Goal: Task Accomplishment & Management: Use online tool/utility

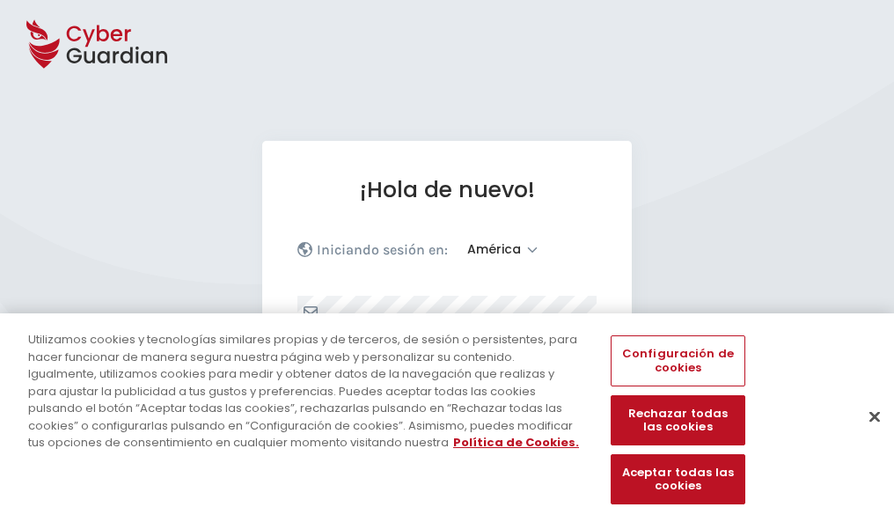
select select "América"
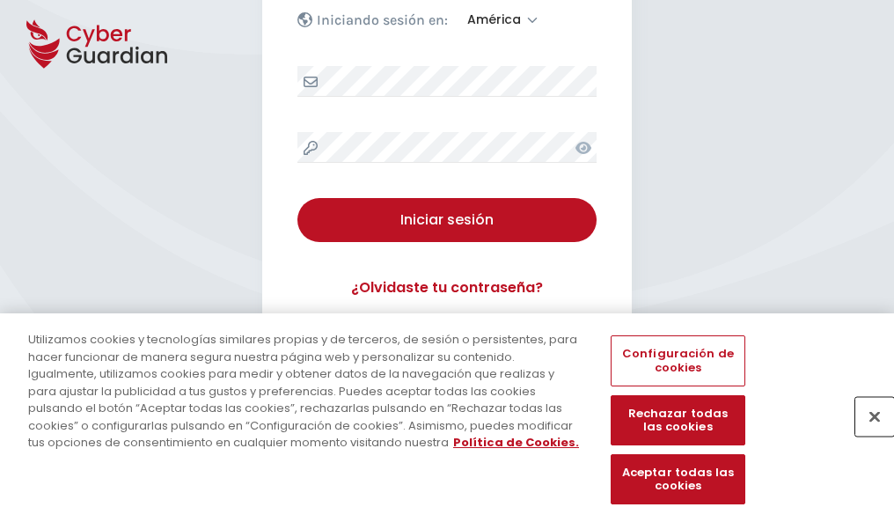
click at [866, 435] on button "Cerrar" at bounding box center [874, 416] width 39 height 39
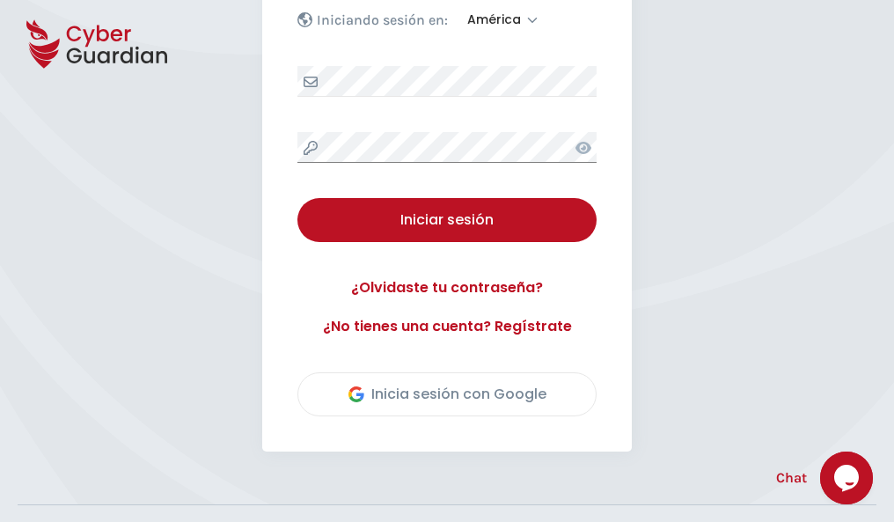
scroll to position [399, 0]
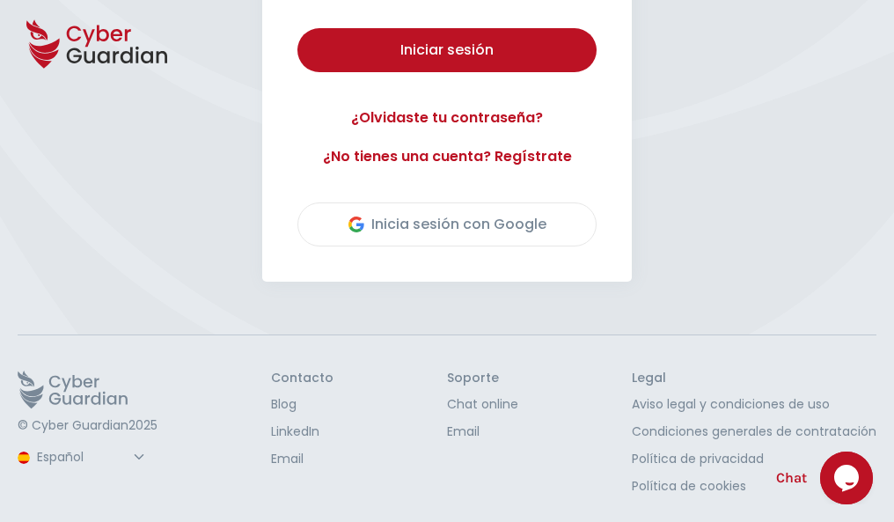
click at [297, 28] on button "Iniciar sesión" at bounding box center [446, 50] width 299 height 44
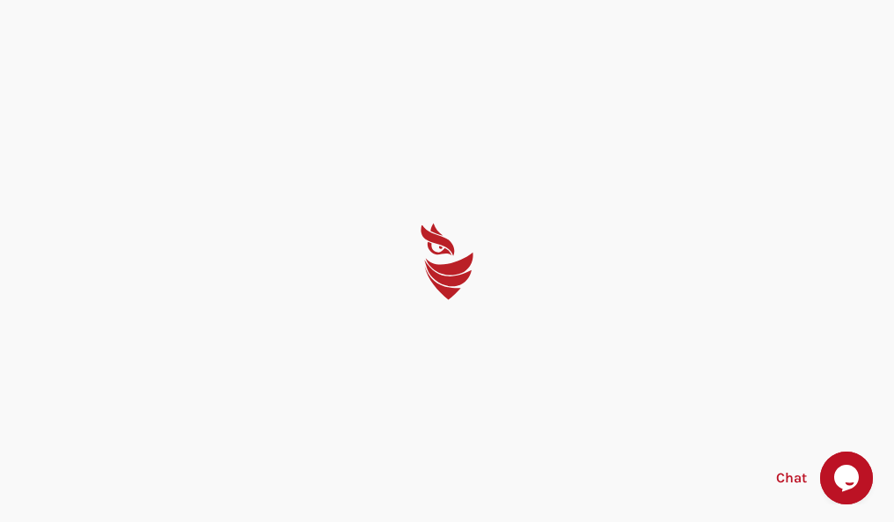
select select "English"
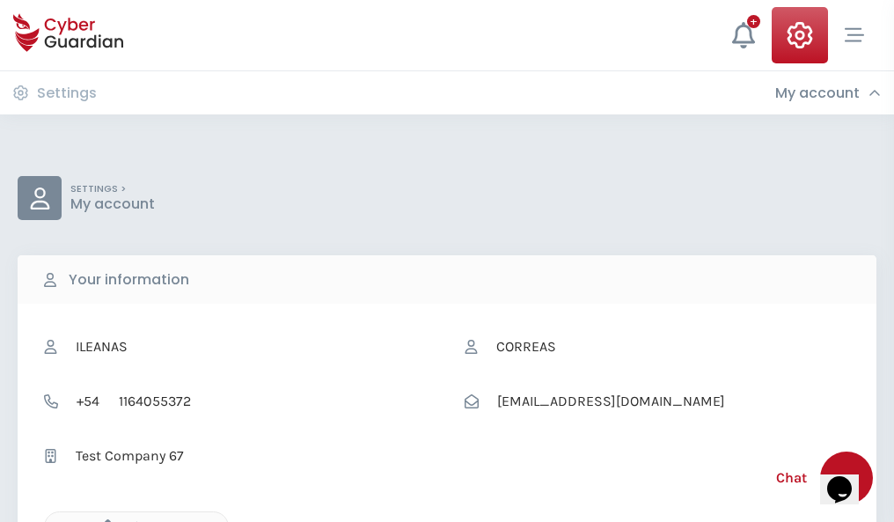
click at [103, 520] on icon "button" at bounding box center [103, 526] width 15 height 15
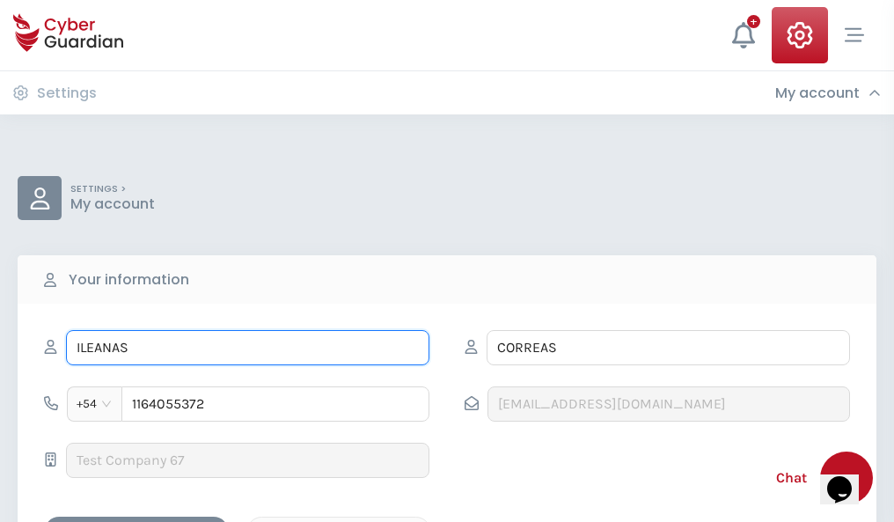
click at [247, 348] on input "ILEANAS" at bounding box center [247, 347] width 363 height 35
type input "I"
type input "Modesta"
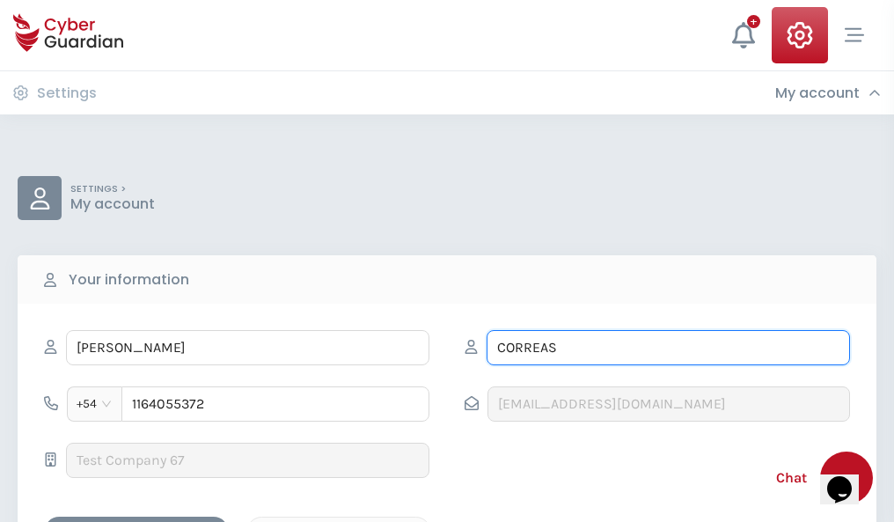
click at [668, 348] on input "CORREAS" at bounding box center [668, 347] width 363 height 35
type input "C"
type input "Aroca"
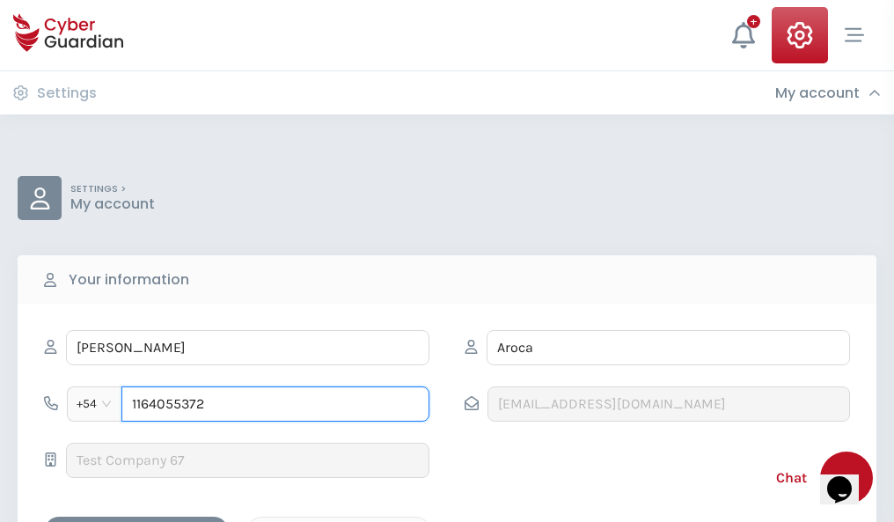
click at [275, 404] on input "1164055372" at bounding box center [275, 403] width 308 height 35
type input "1"
type input "4914785296"
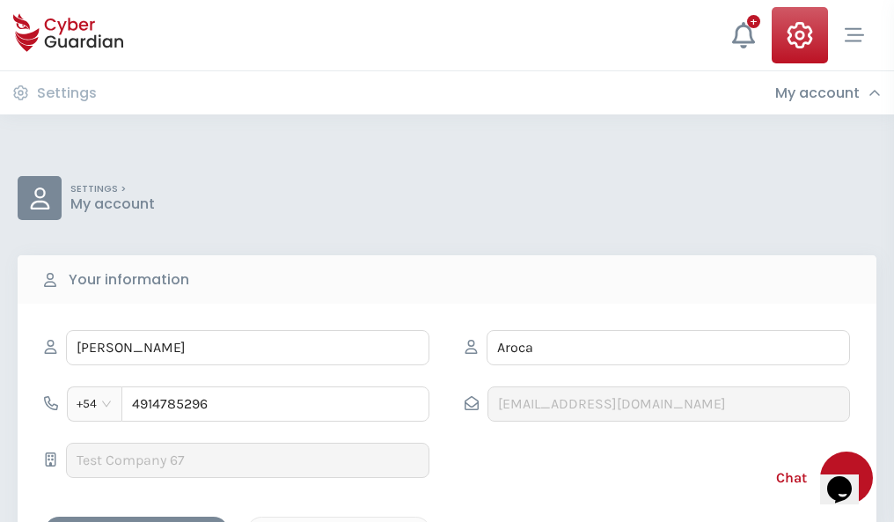
click at [339, 521] on div "Cancel" at bounding box center [338, 532] width 157 height 22
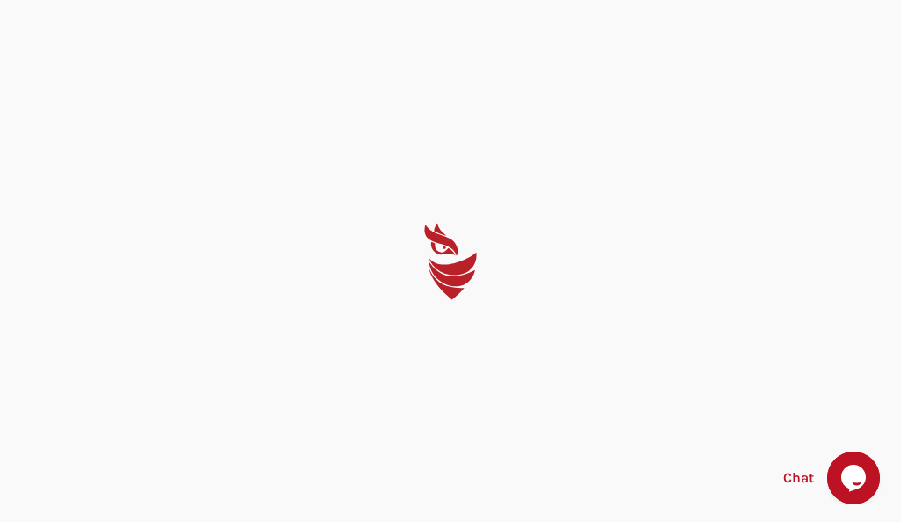
select select "English"
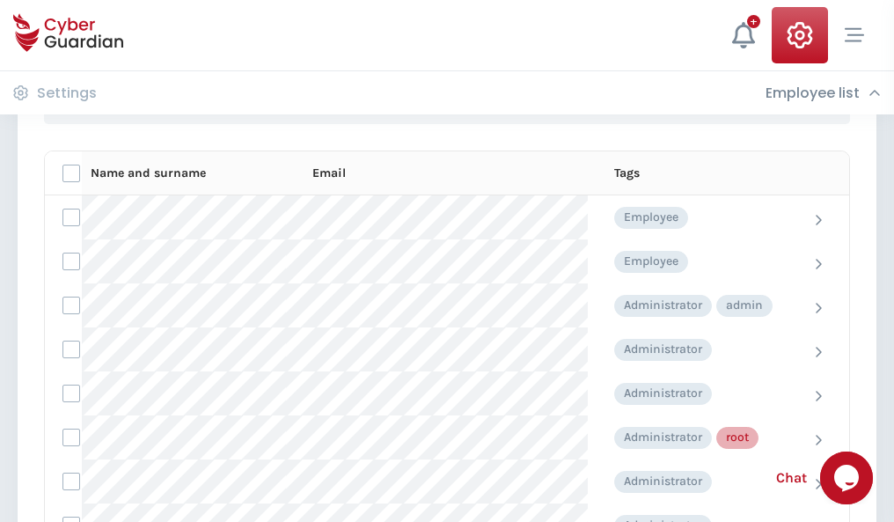
scroll to position [885, 0]
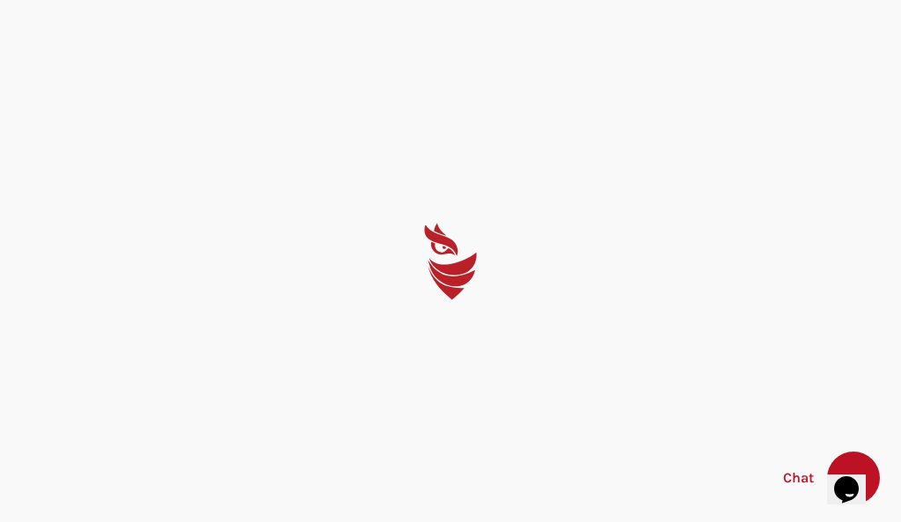
select select "English"
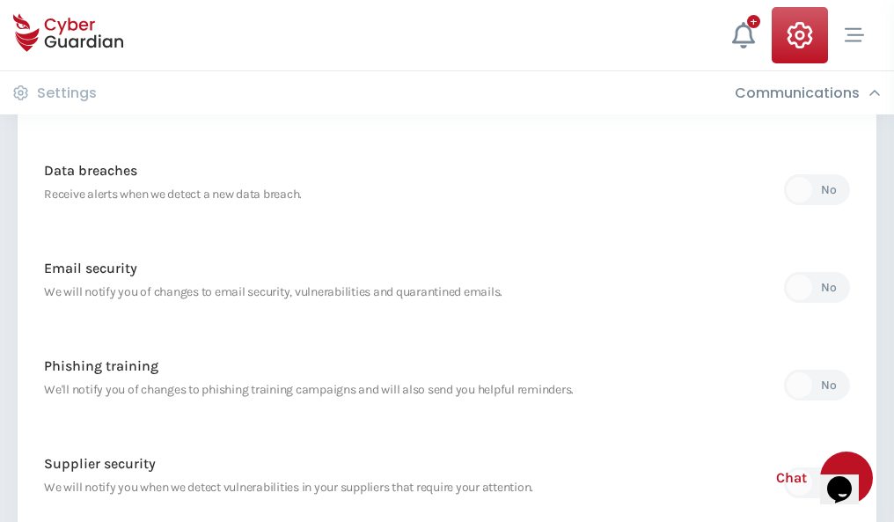
scroll to position [926, 0]
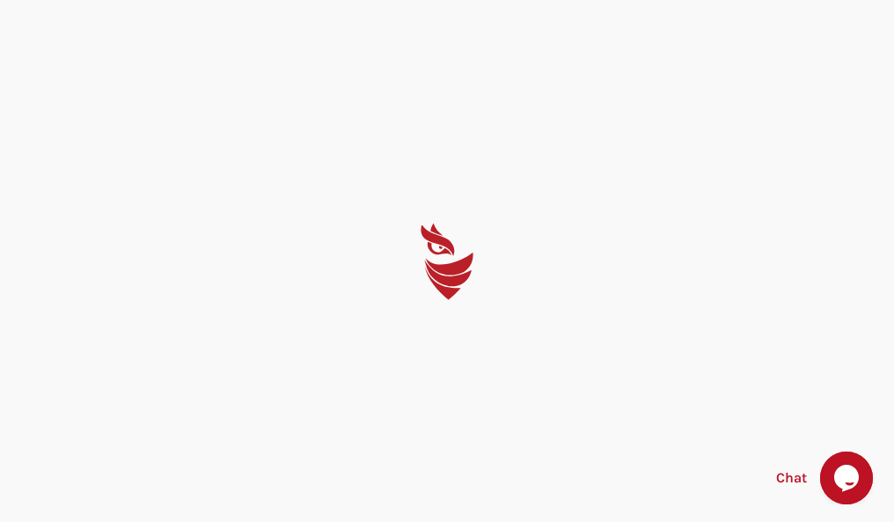
select select "English"
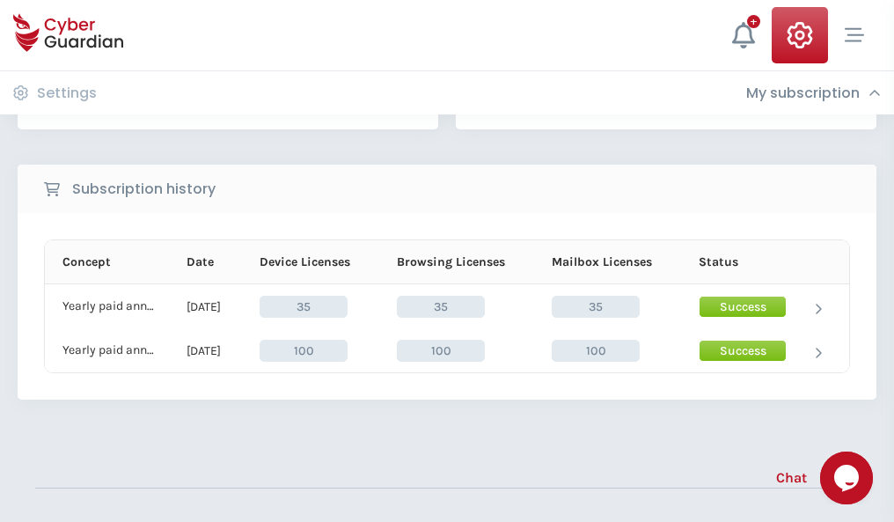
scroll to position [490, 0]
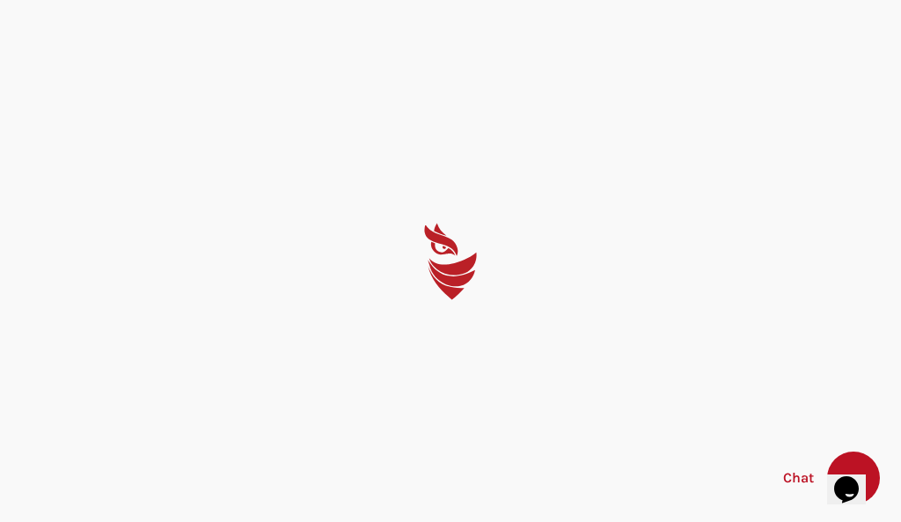
select select "English"
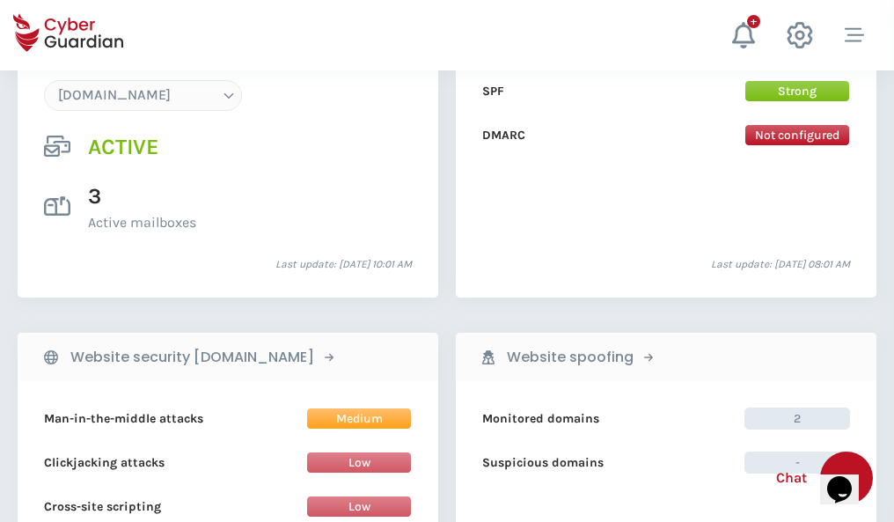
scroll to position [1874, 0]
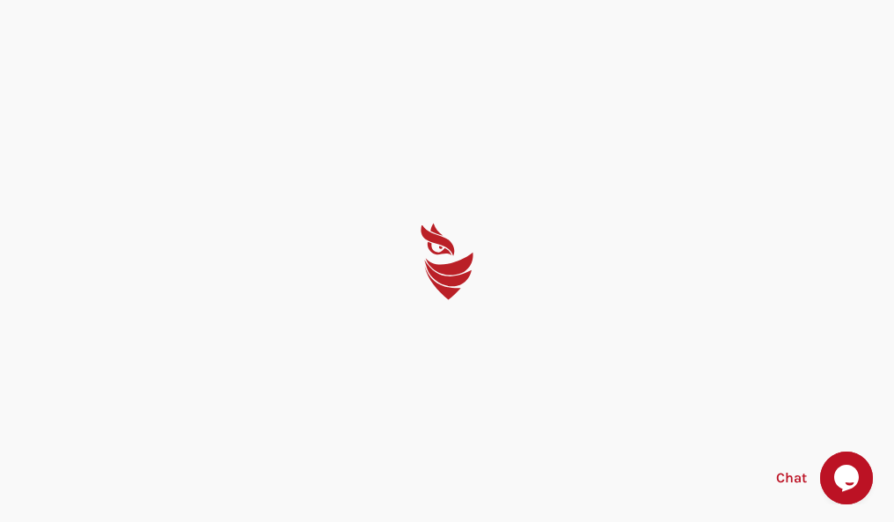
select select "English"
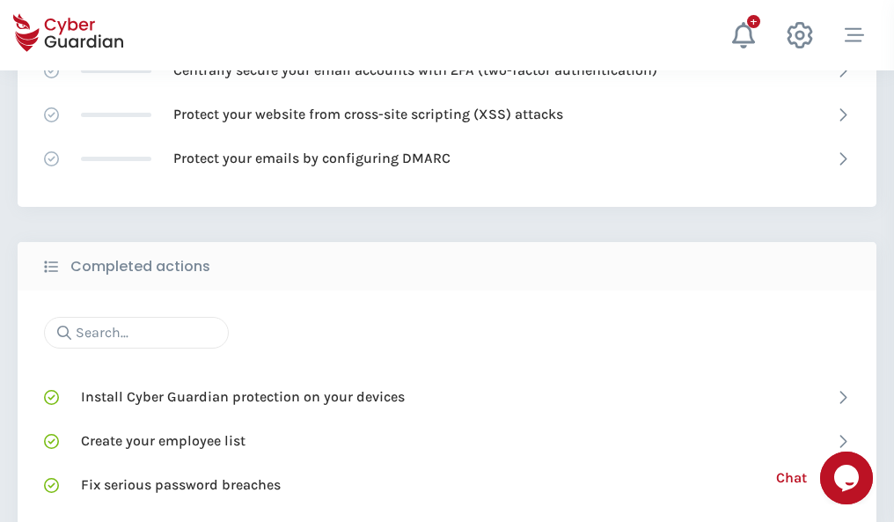
scroll to position [1172, 0]
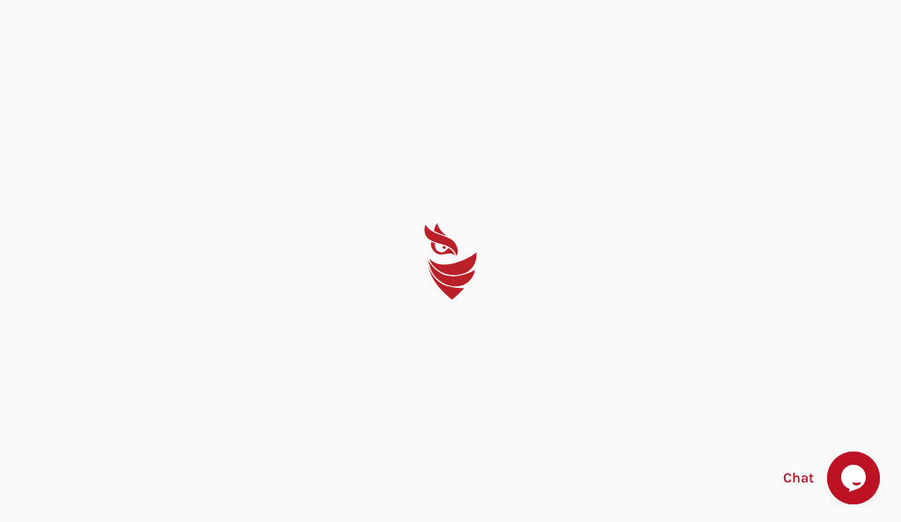
select select "English"
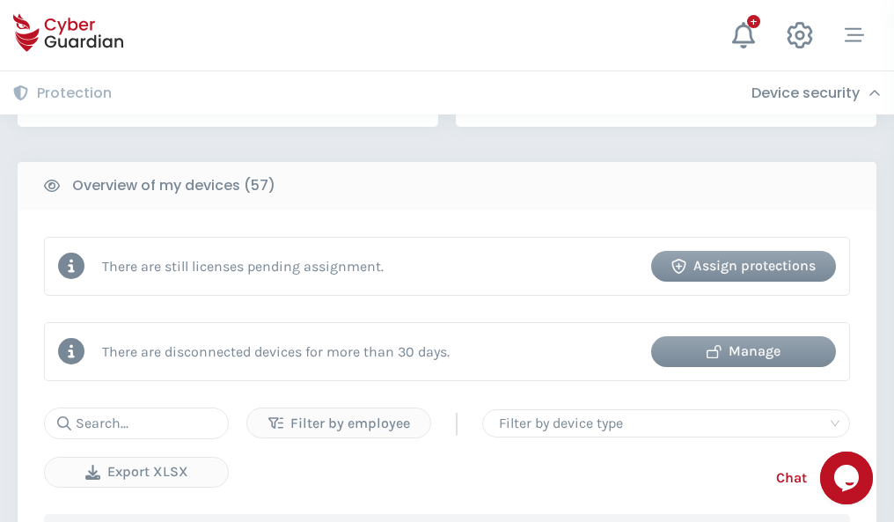
scroll to position [1705, 0]
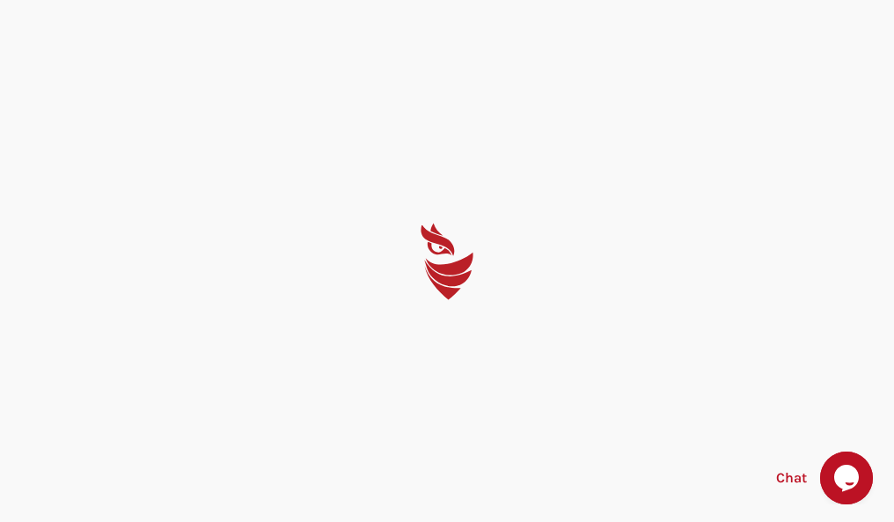
select select "English"
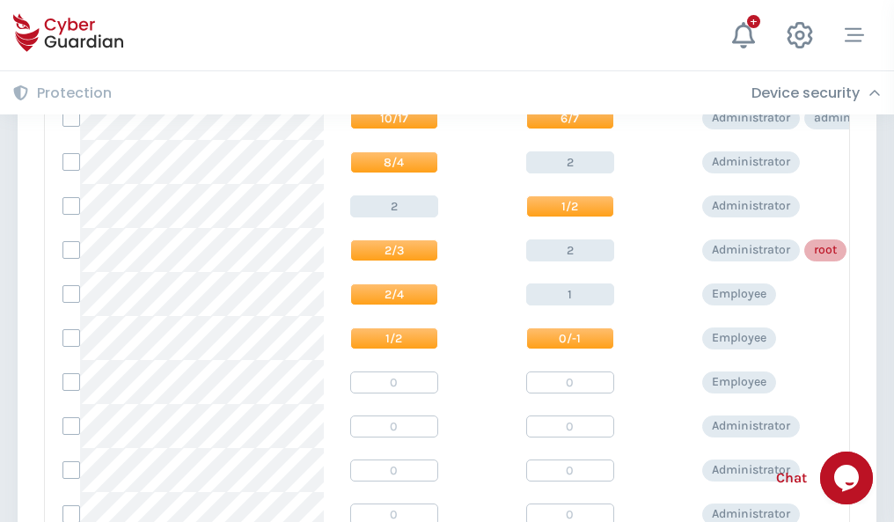
scroll to position [887, 0]
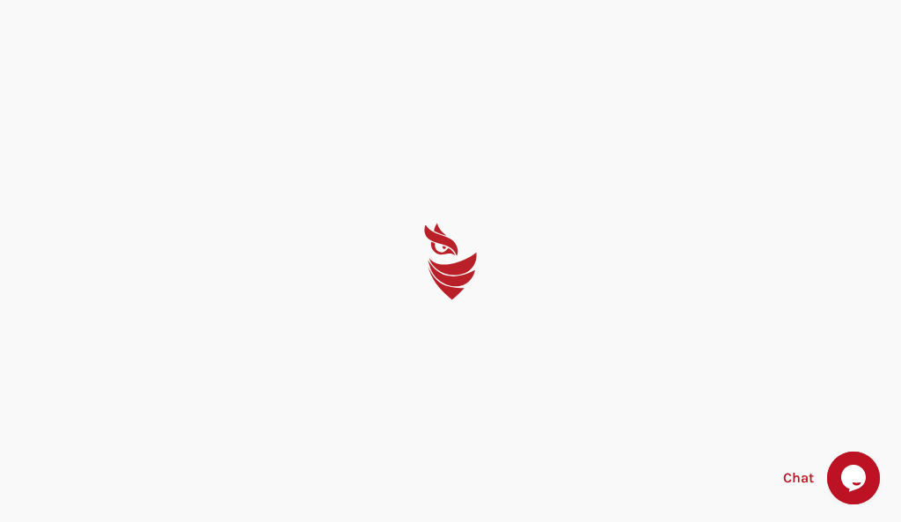
select select "English"
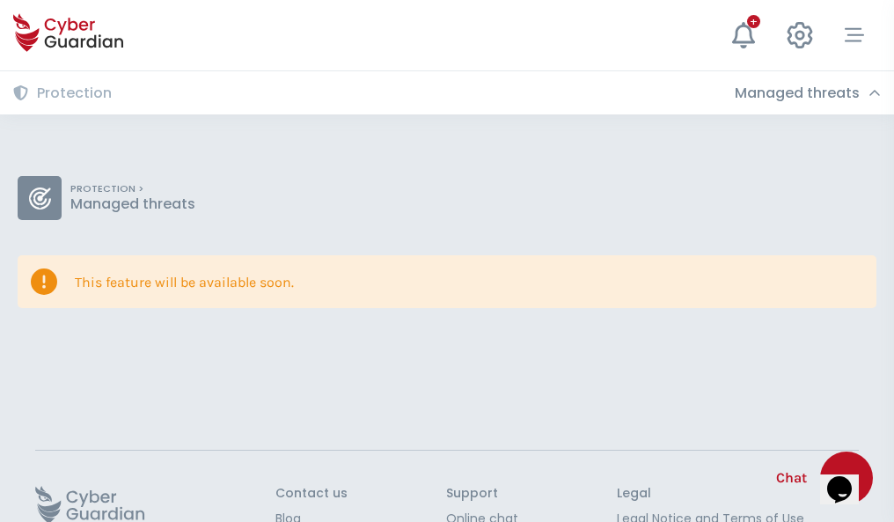
scroll to position [114, 0]
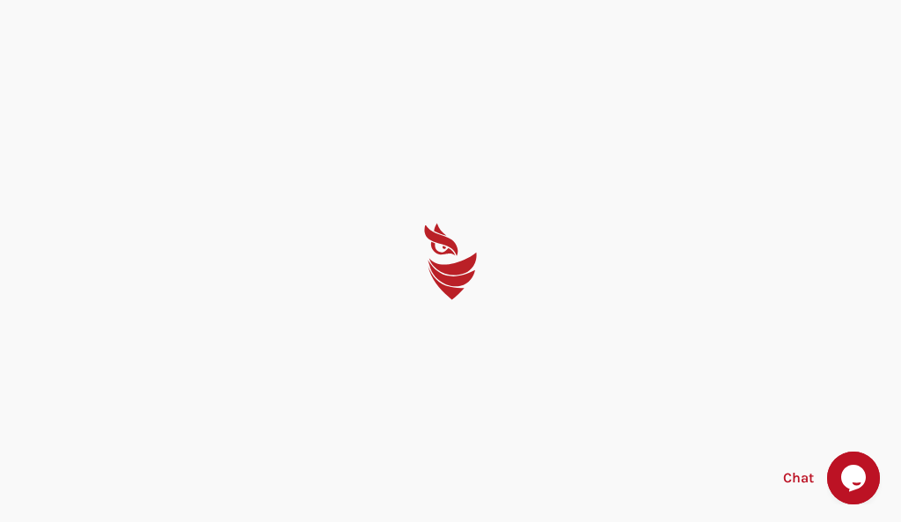
select select "English"
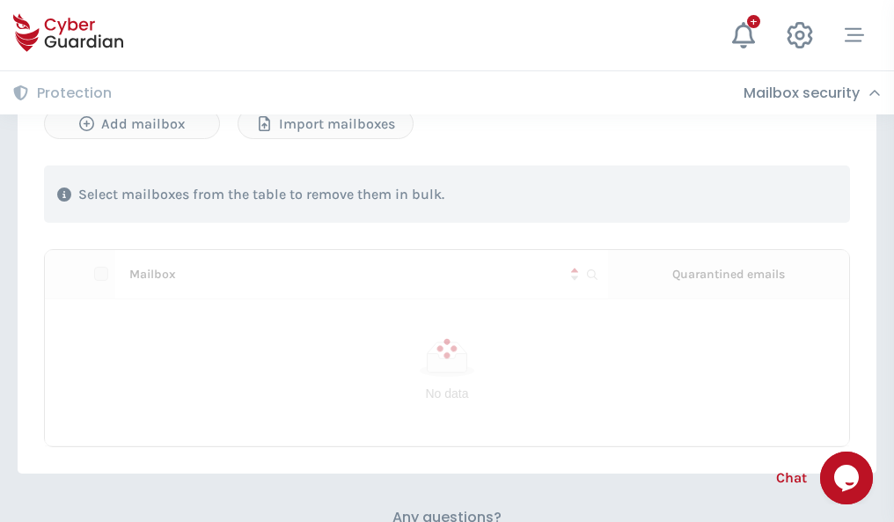
scroll to position [753, 0]
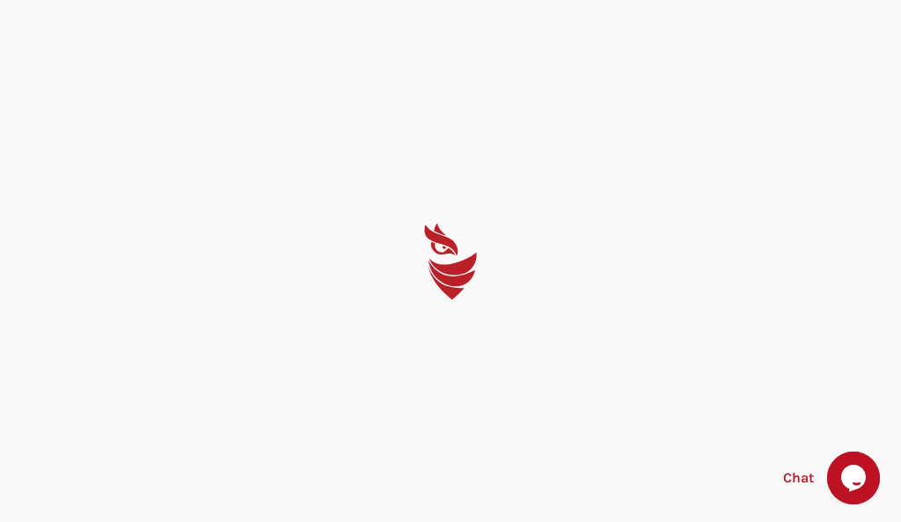
select select "English"
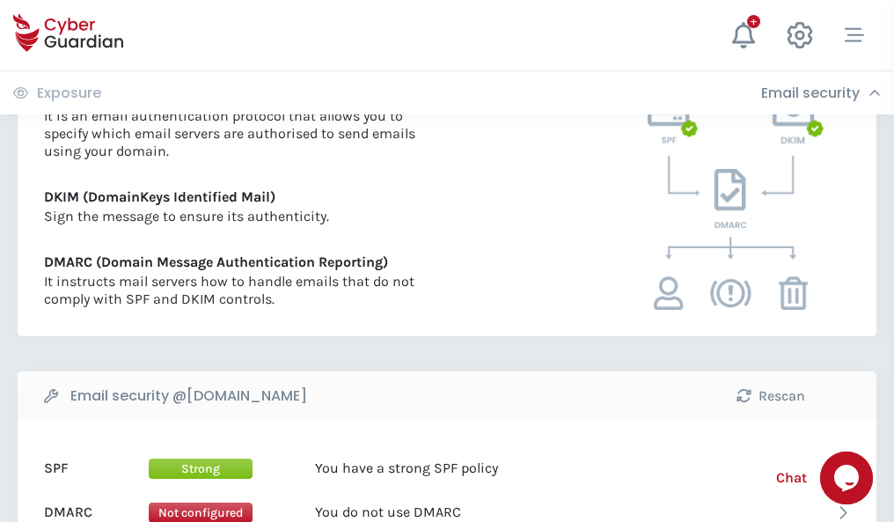
scroll to position [949, 0]
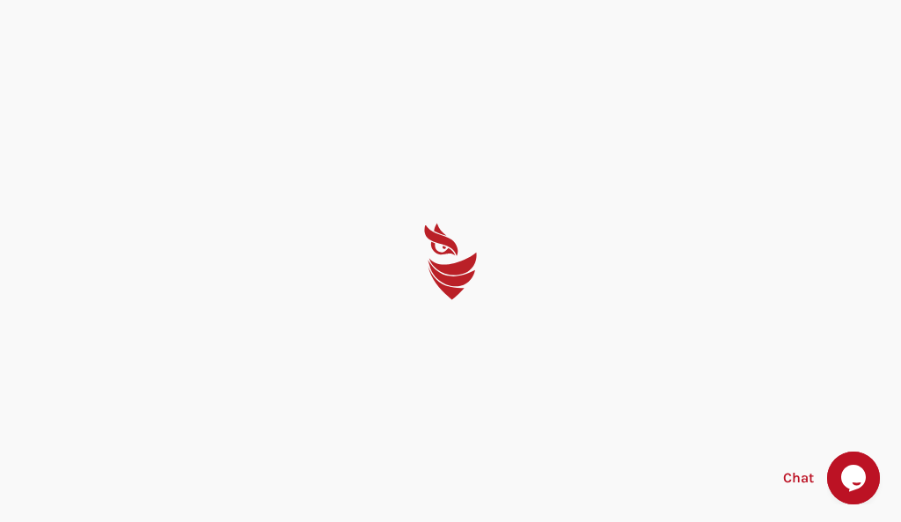
select select "English"
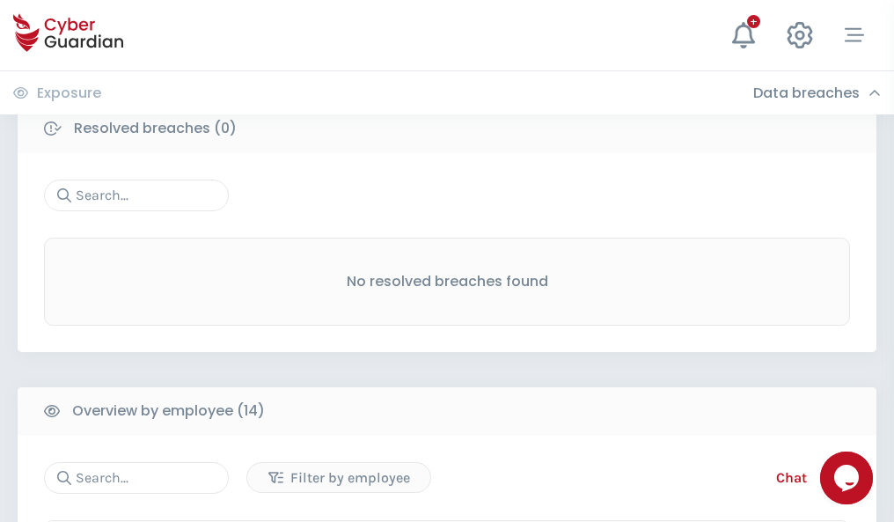
scroll to position [1589, 0]
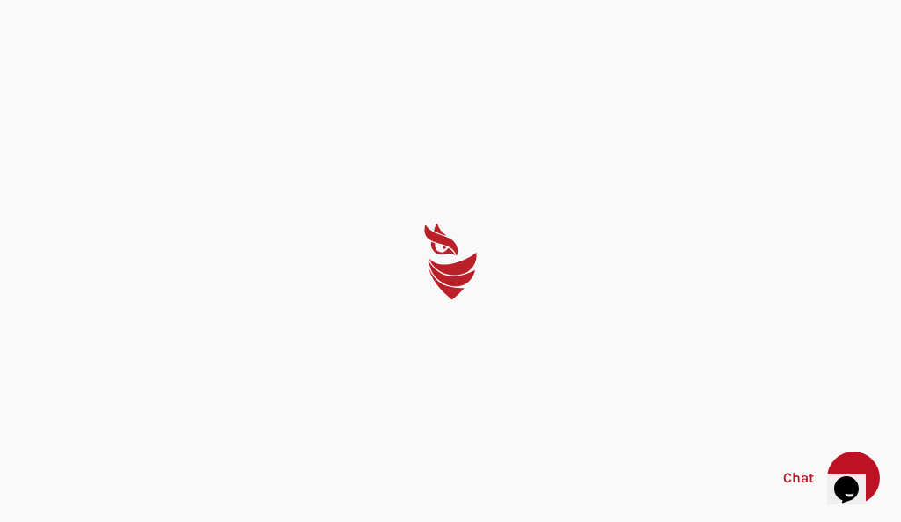
select select "English"
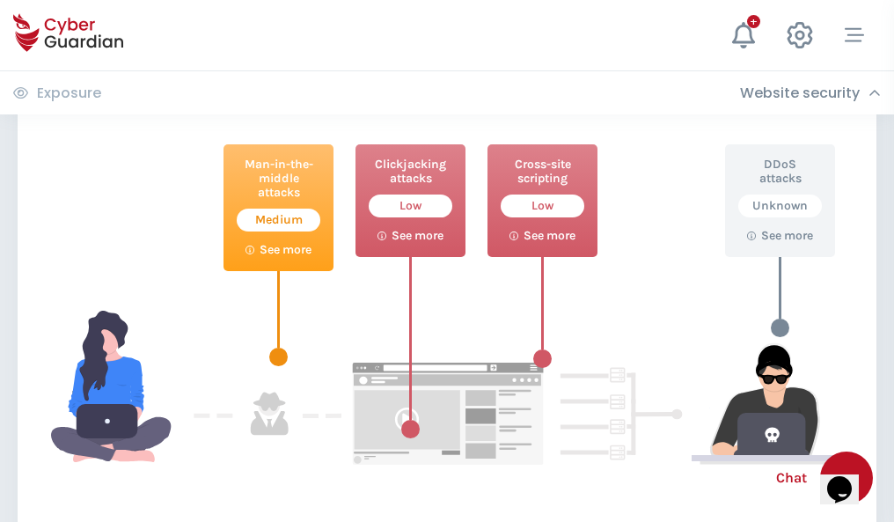
scroll to position [958, 0]
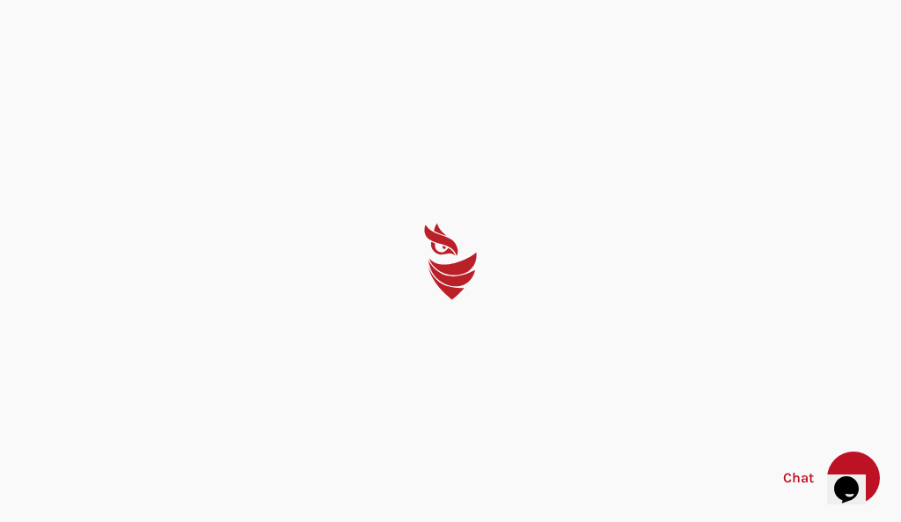
select select "English"
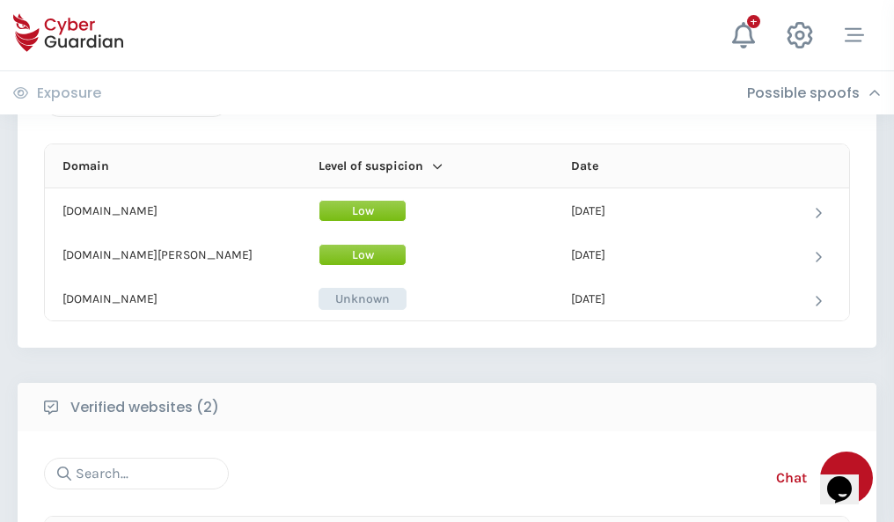
scroll to position [1056, 0]
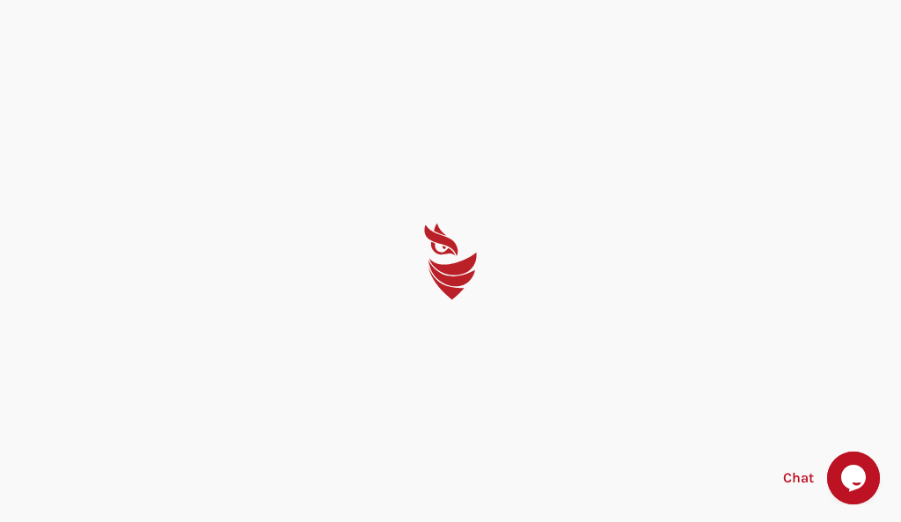
select select "English"
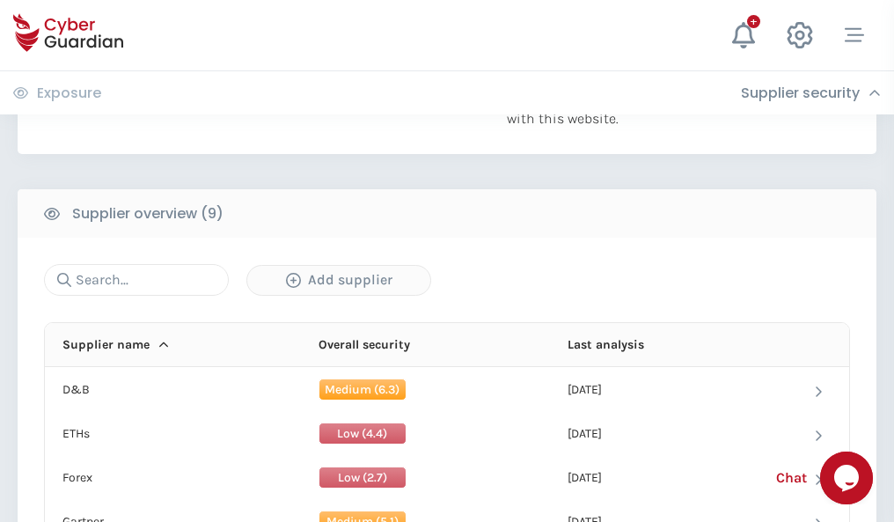
scroll to position [1227, 0]
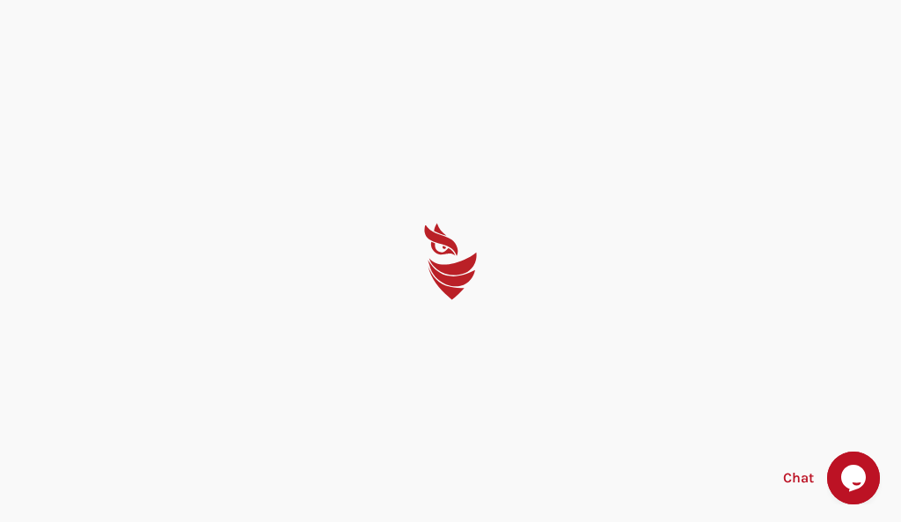
select select "English"
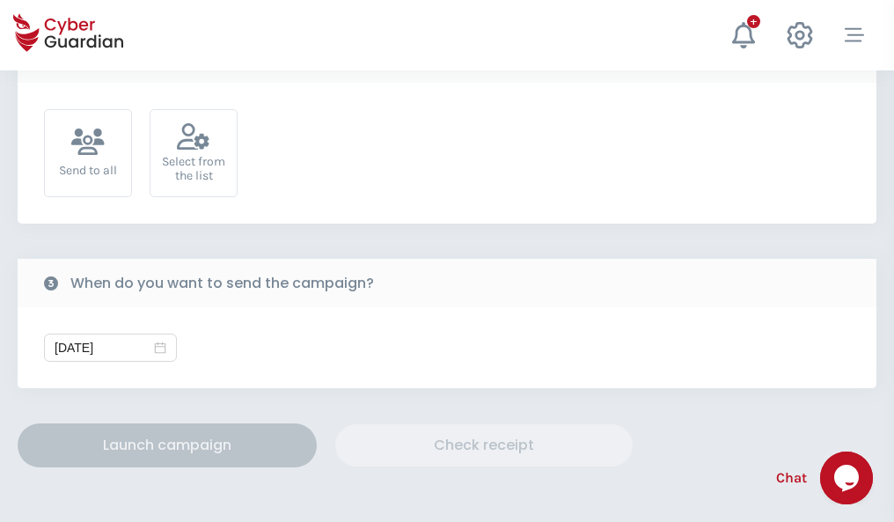
scroll to position [644, 0]
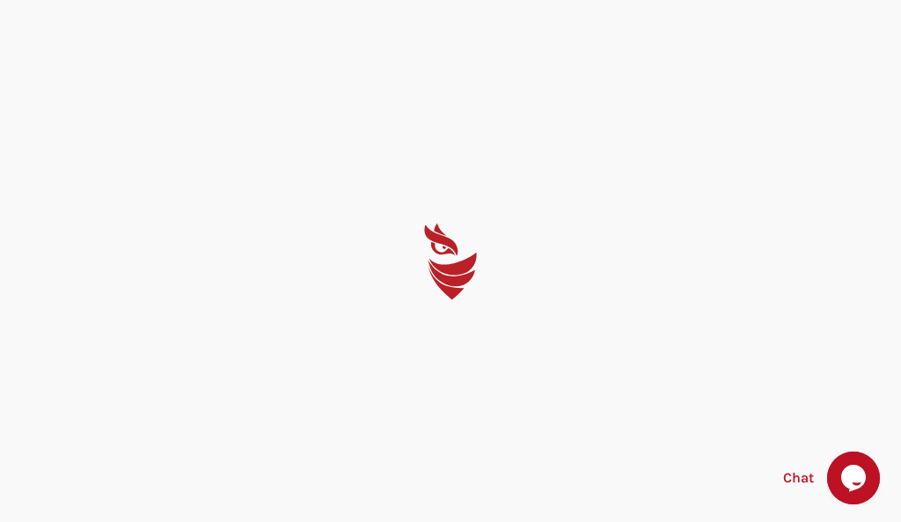
select select "English"
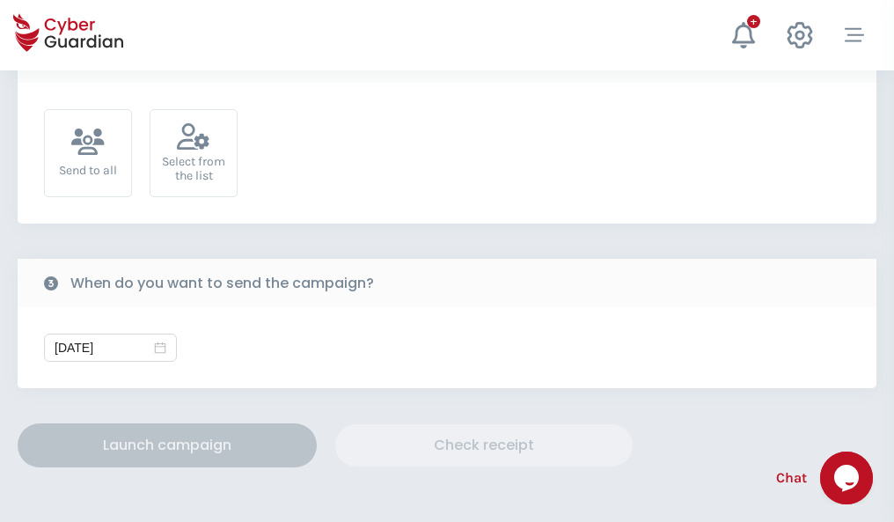
scroll to position [644, 0]
